Goal: Use online tool/utility: Utilize a website feature to perform a specific function

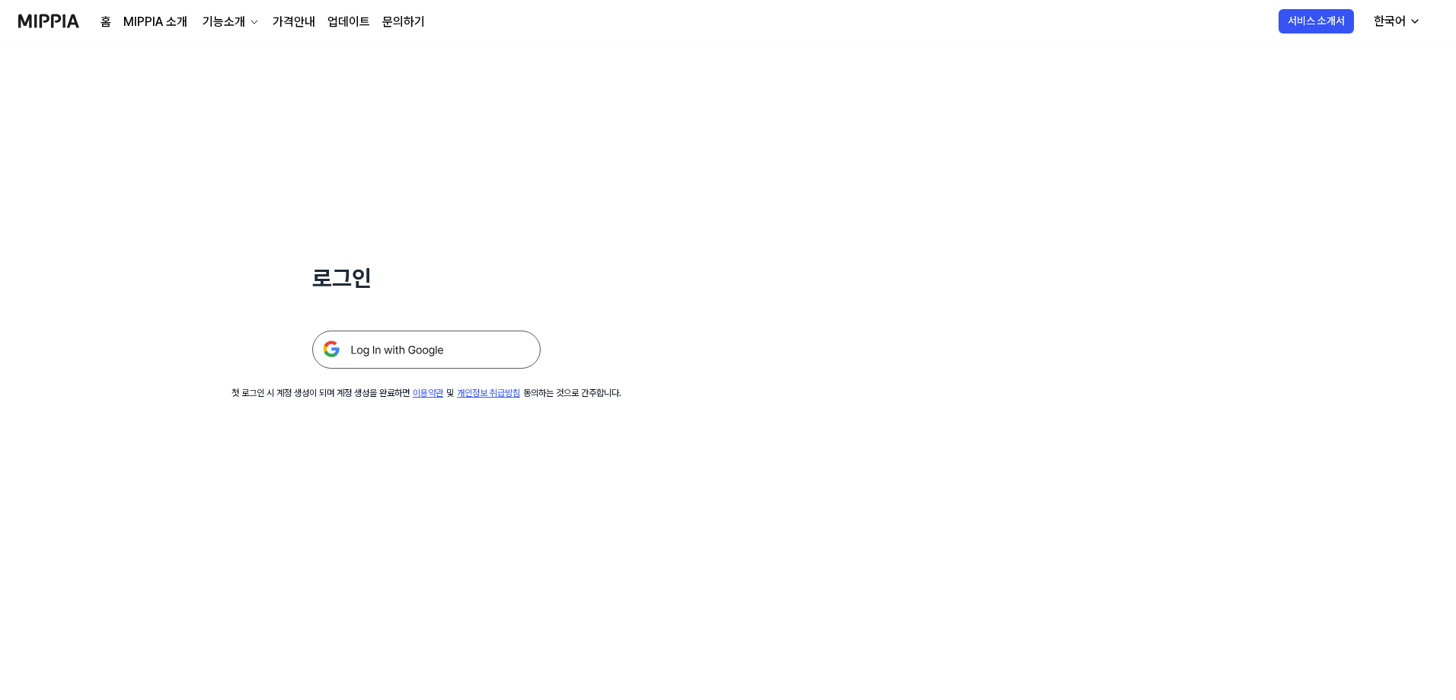
click at [419, 303] on img at bounding box center [426, 350] width 228 height 38
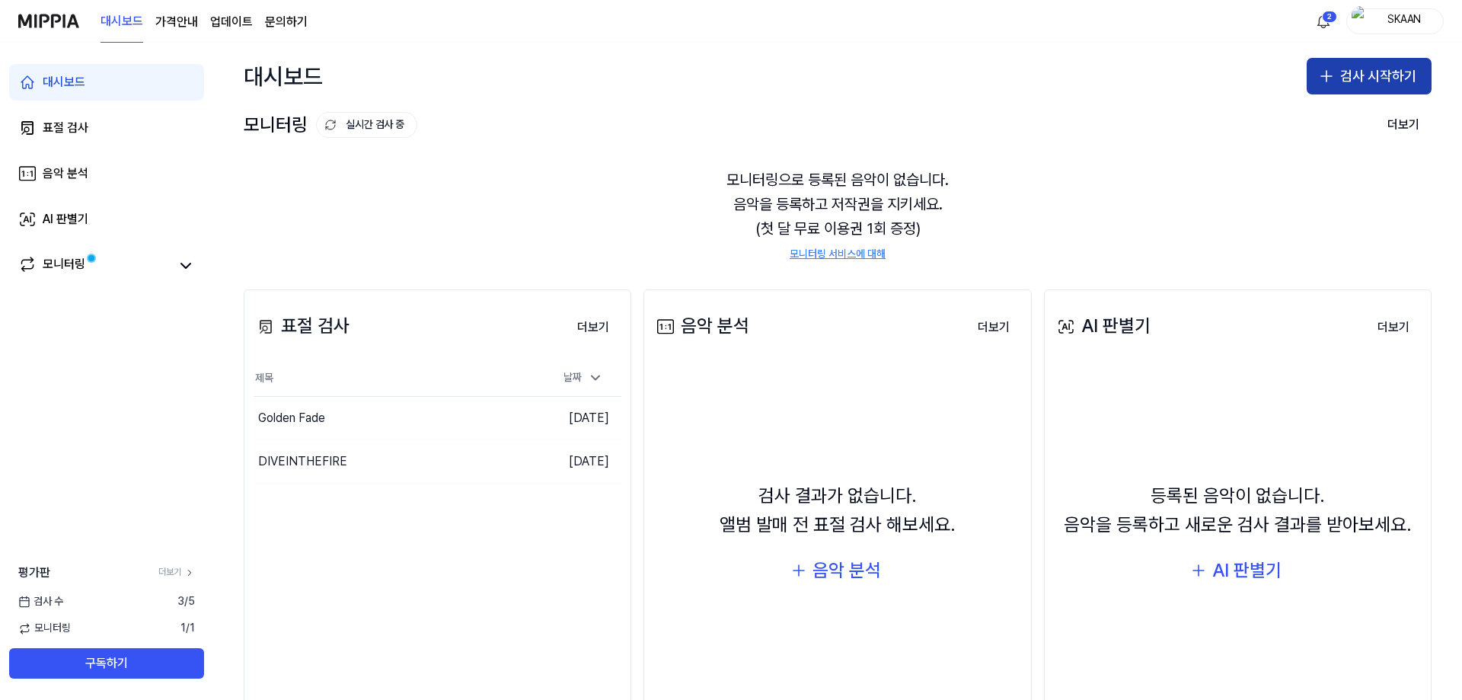
click at [1346, 78] on button "검사 시작하기" at bounding box center [1369, 76] width 125 height 37
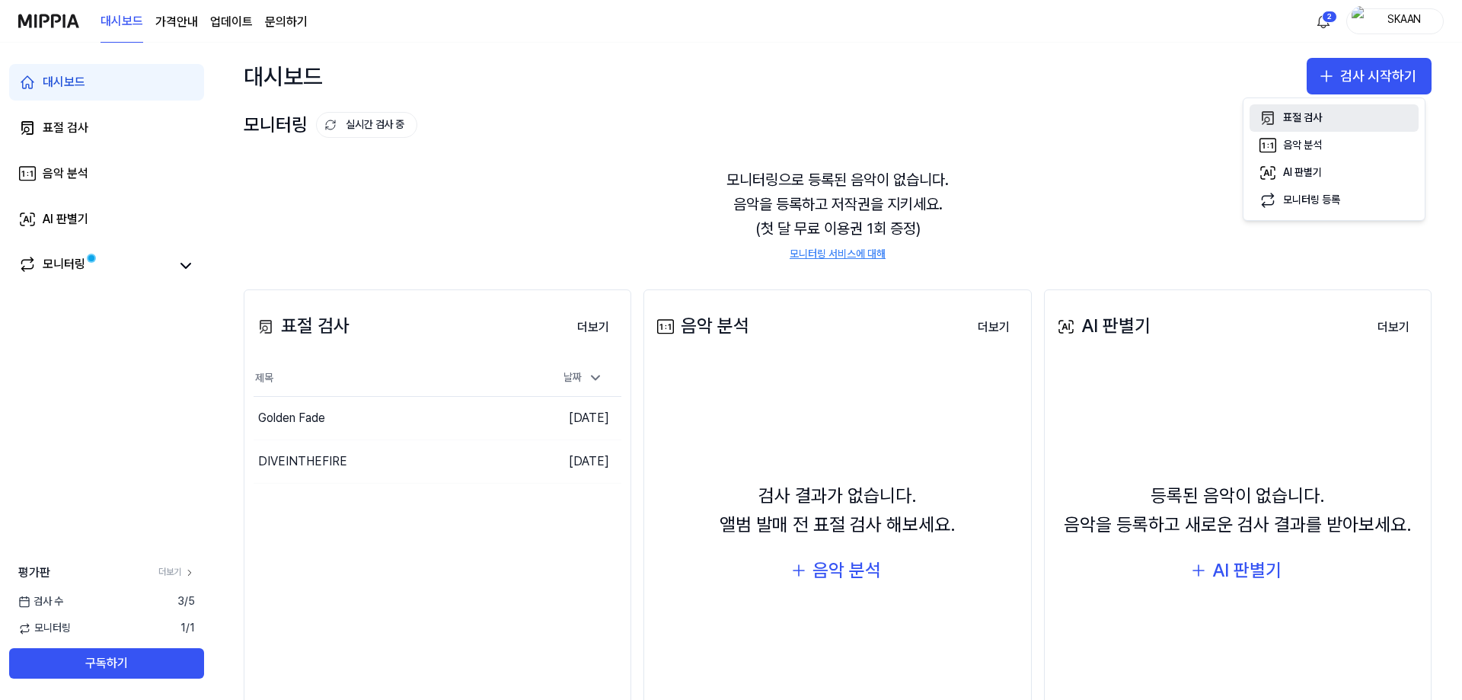
click at [1283, 117] on div "표절 검사" at bounding box center [1302, 117] width 39 height 15
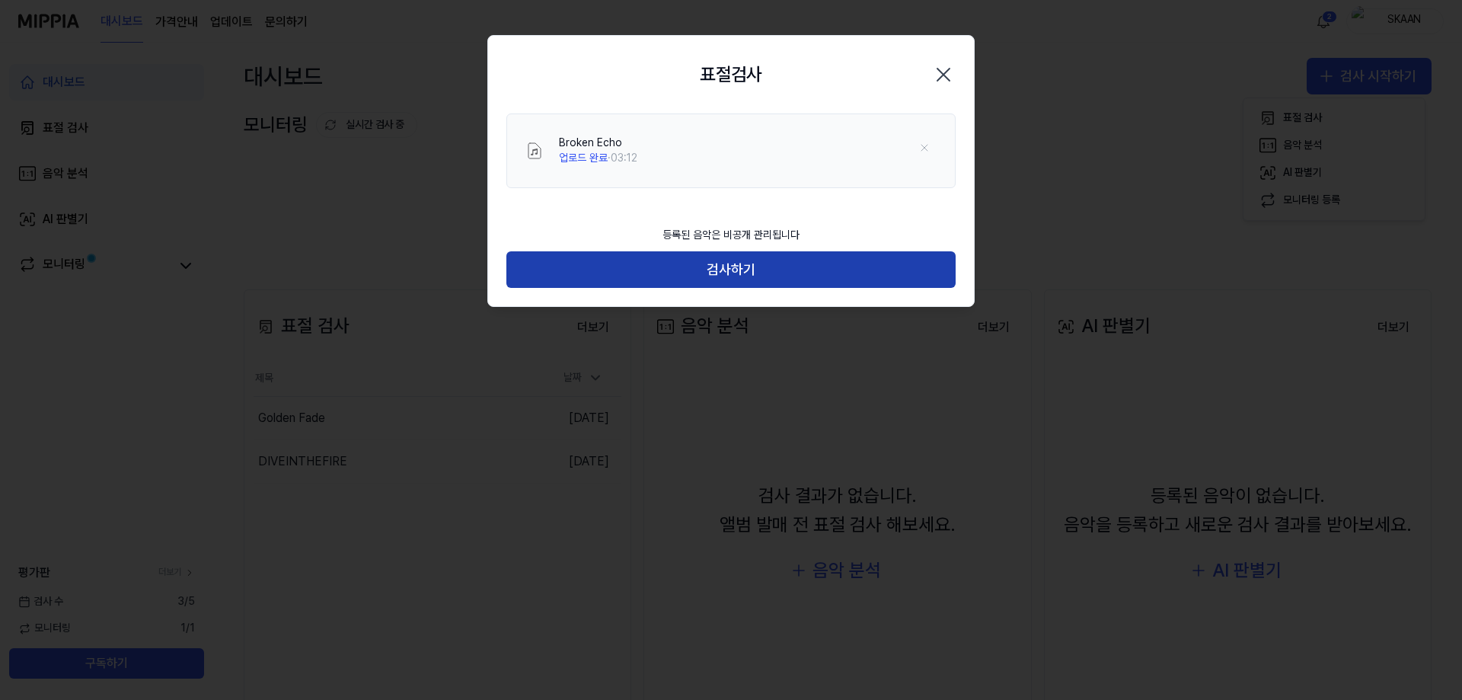
click at [723, 271] on button "검사하기" at bounding box center [730, 269] width 449 height 37
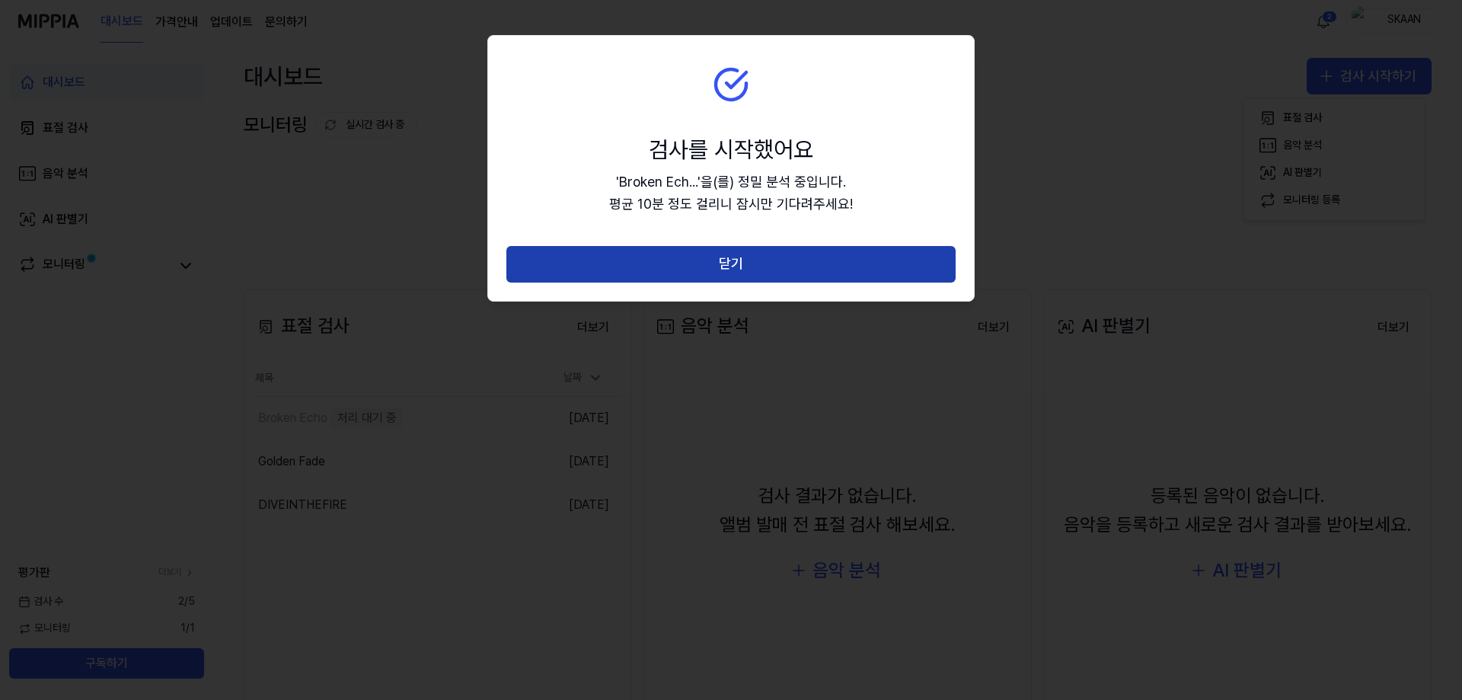
click at [647, 256] on button "닫기" at bounding box center [730, 264] width 449 height 37
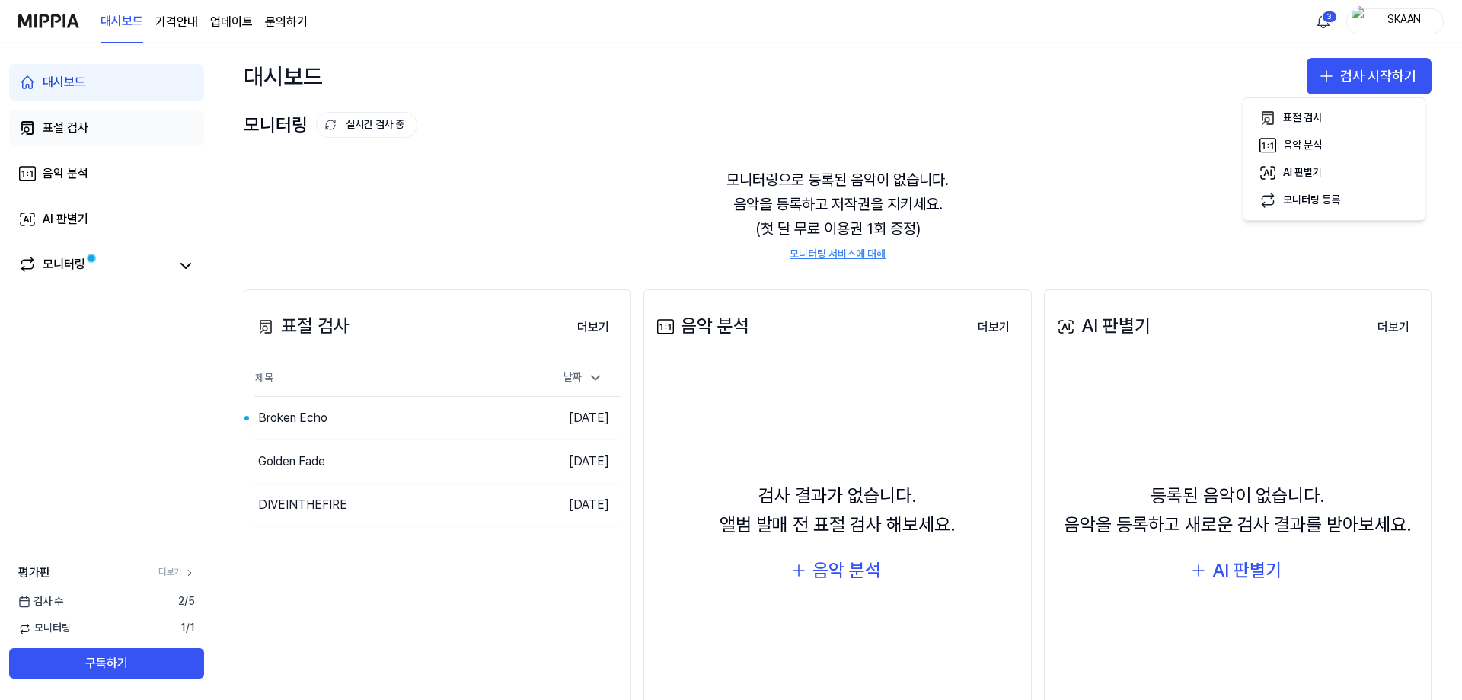
click at [89, 130] on link "표절 검사" at bounding box center [106, 128] width 195 height 37
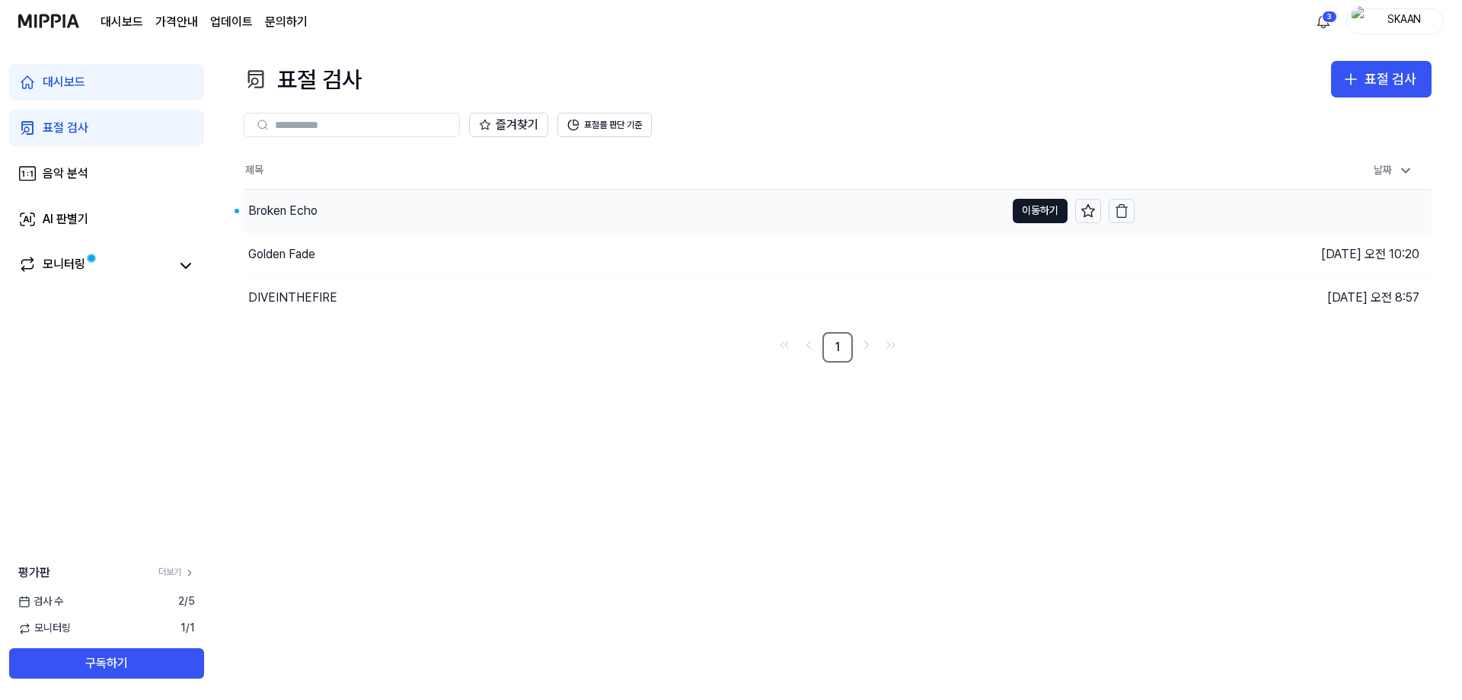
click at [365, 212] on div "Broken Echo" at bounding box center [625, 211] width 762 height 43
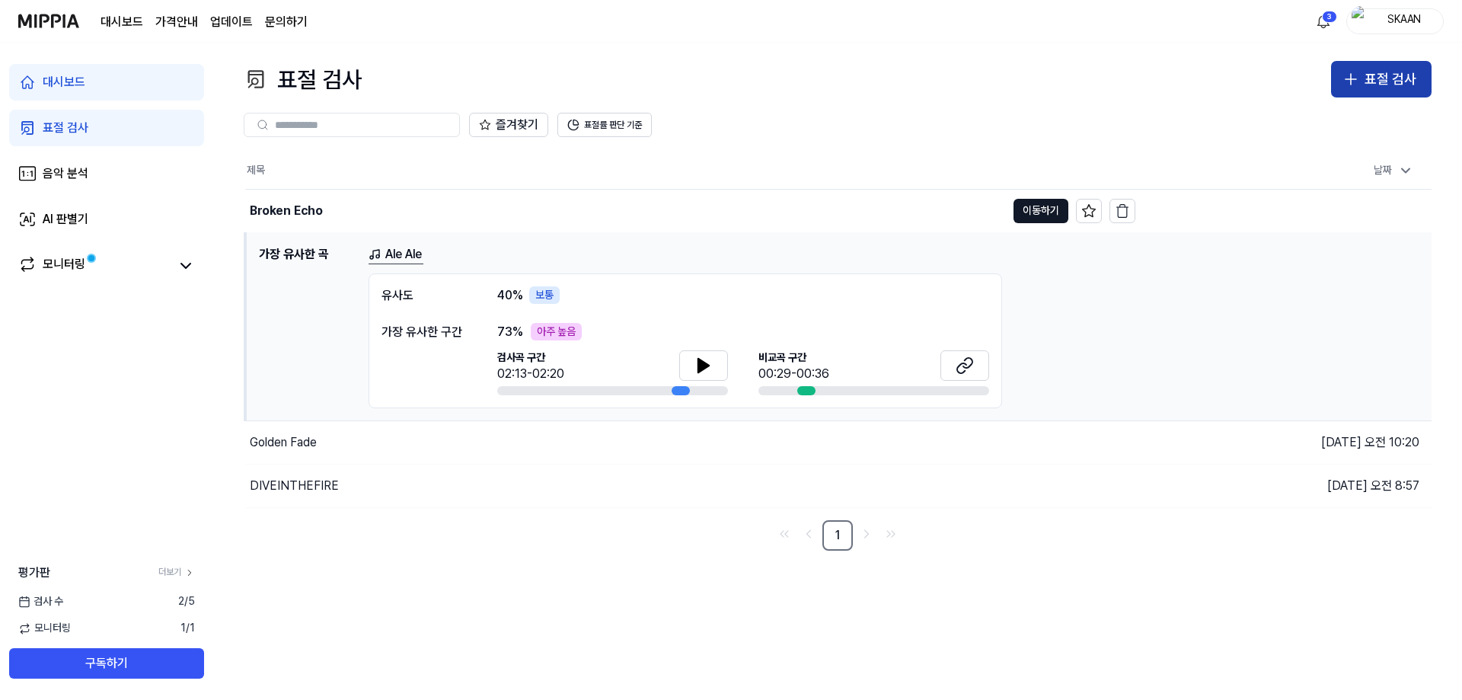
click at [1354, 85] on icon "button" at bounding box center [1351, 79] width 18 height 18
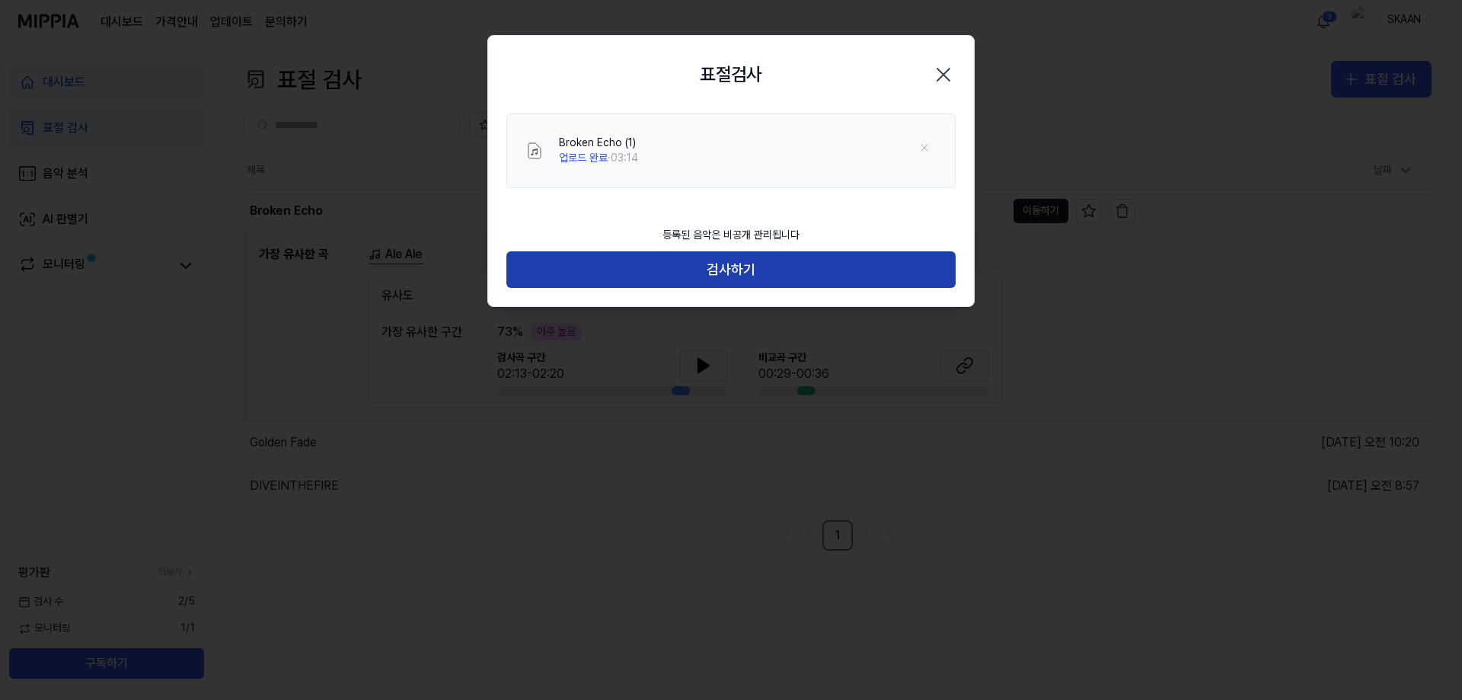
click at [832, 256] on button "검사하기" at bounding box center [730, 269] width 449 height 37
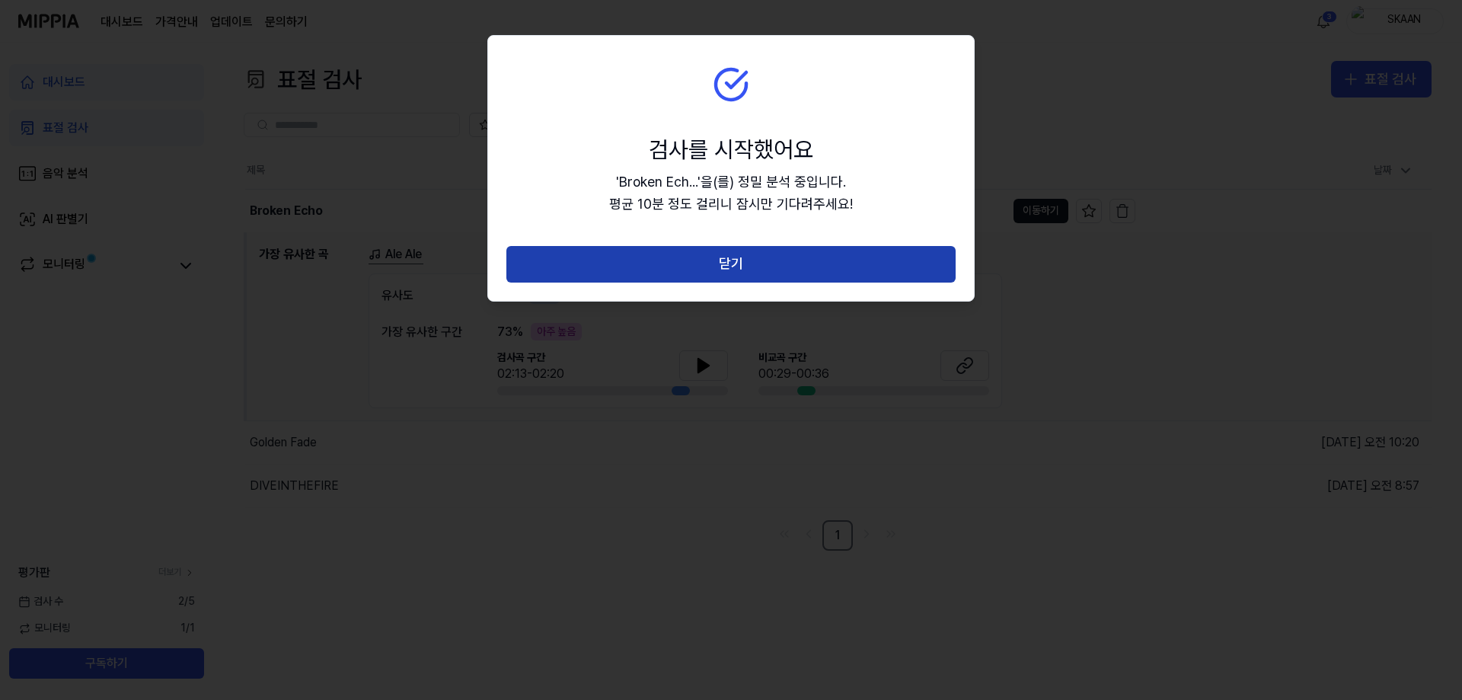
click at [832, 264] on button "닫기" at bounding box center [730, 264] width 449 height 37
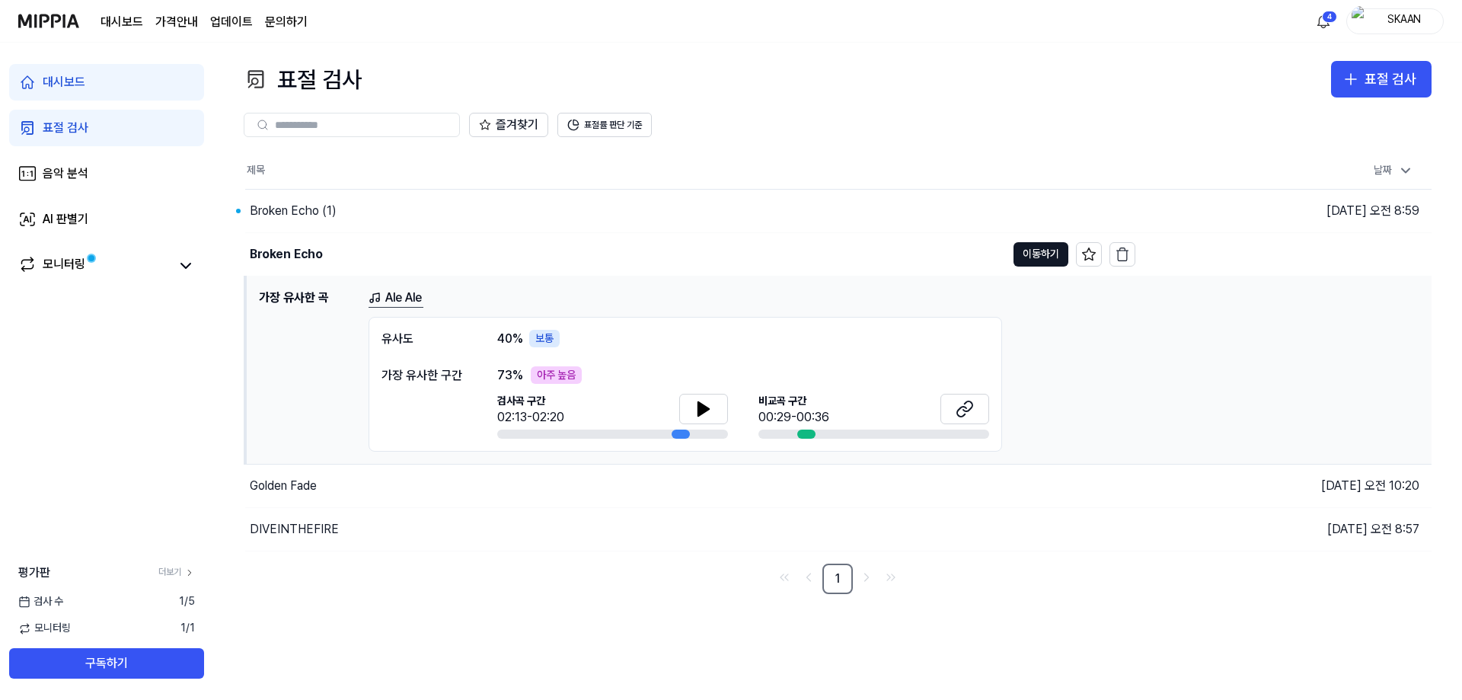
click at [72, 136] on div "표절 검사" at bounding box center [66, 128] width 46 height 18
click at [78, 83] on div "대시보드" at bounding box center [64, 82] width 43 height 18
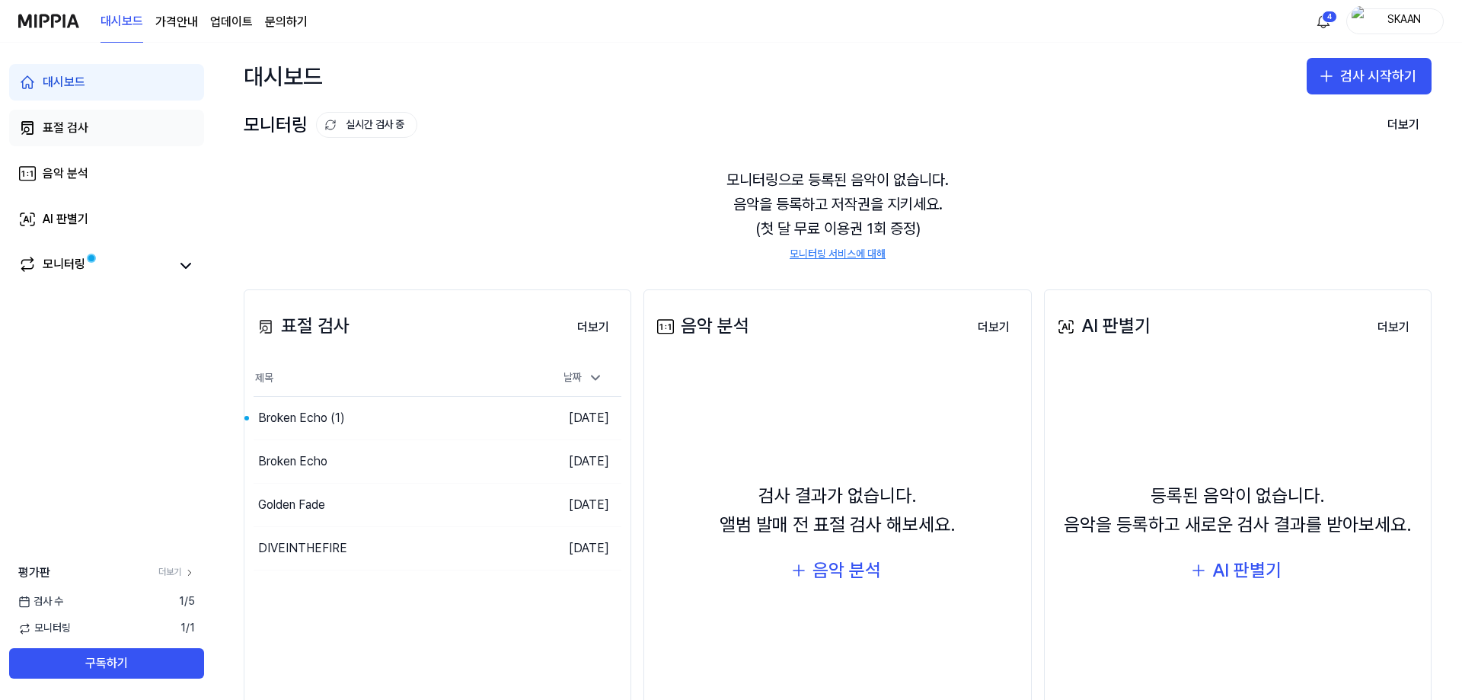
click at [65, 115] on link "표절 검사" at bounding box center [106, 128] width 195 height 37
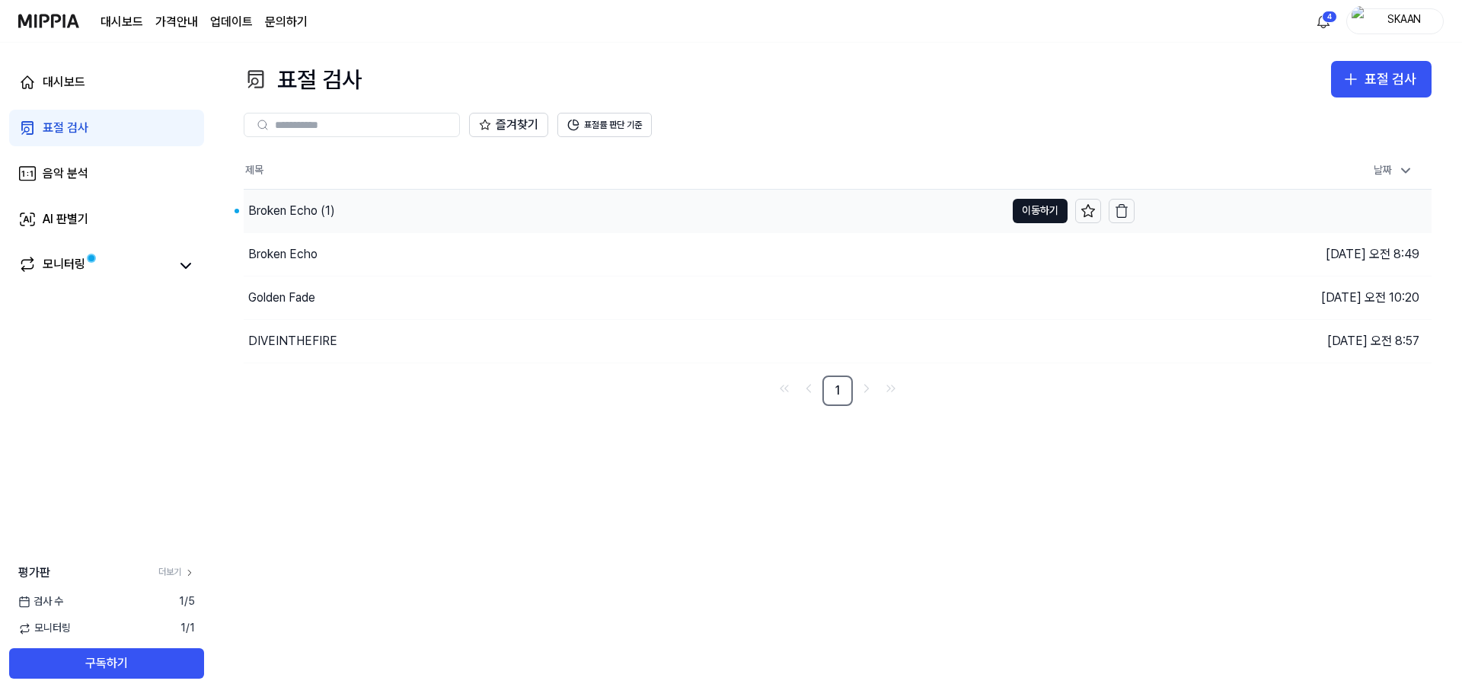
click at [369, 219] on div "Broken Echo (1)" at bounding box center [625, 211] width 762 height 43
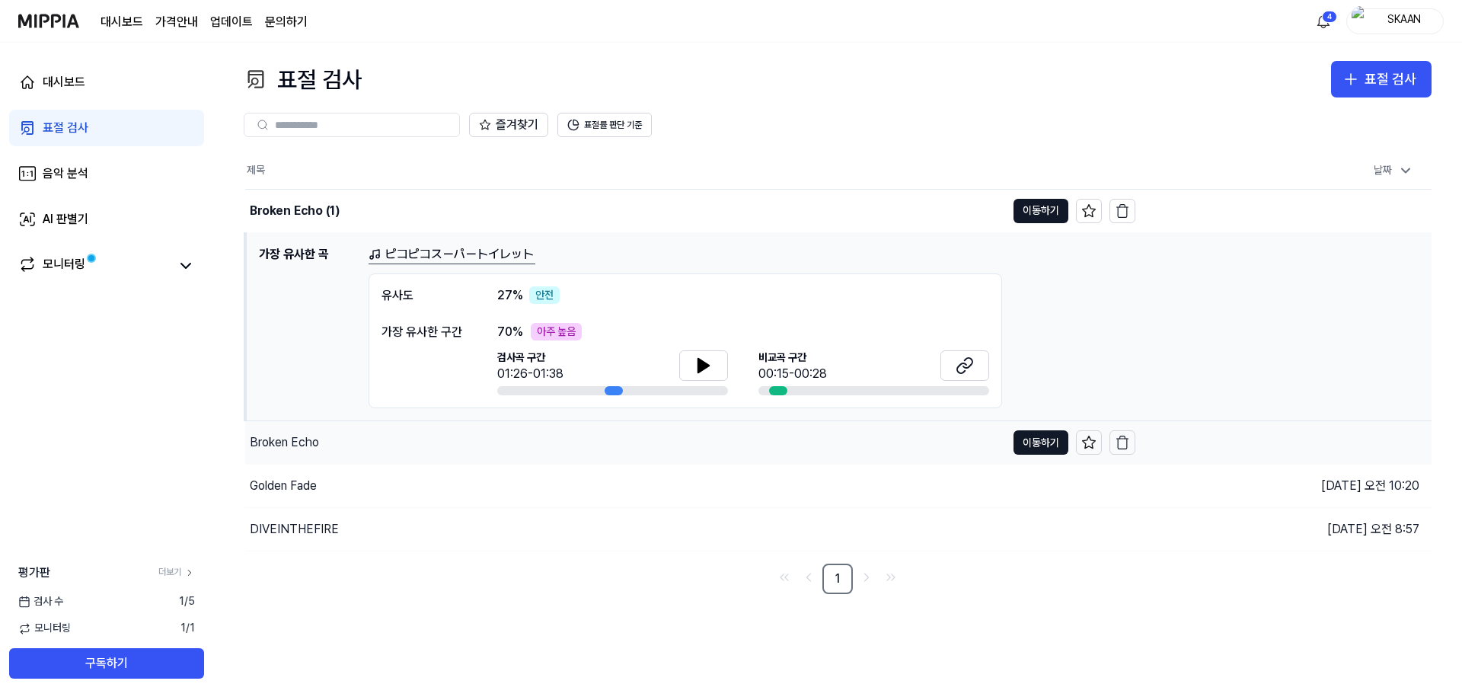
click at [310, 449] on div "Broken Echo" at bounding box center [284, 442] width 69 height 18
